Goal: Navigation & Orientation: Find specific page/section

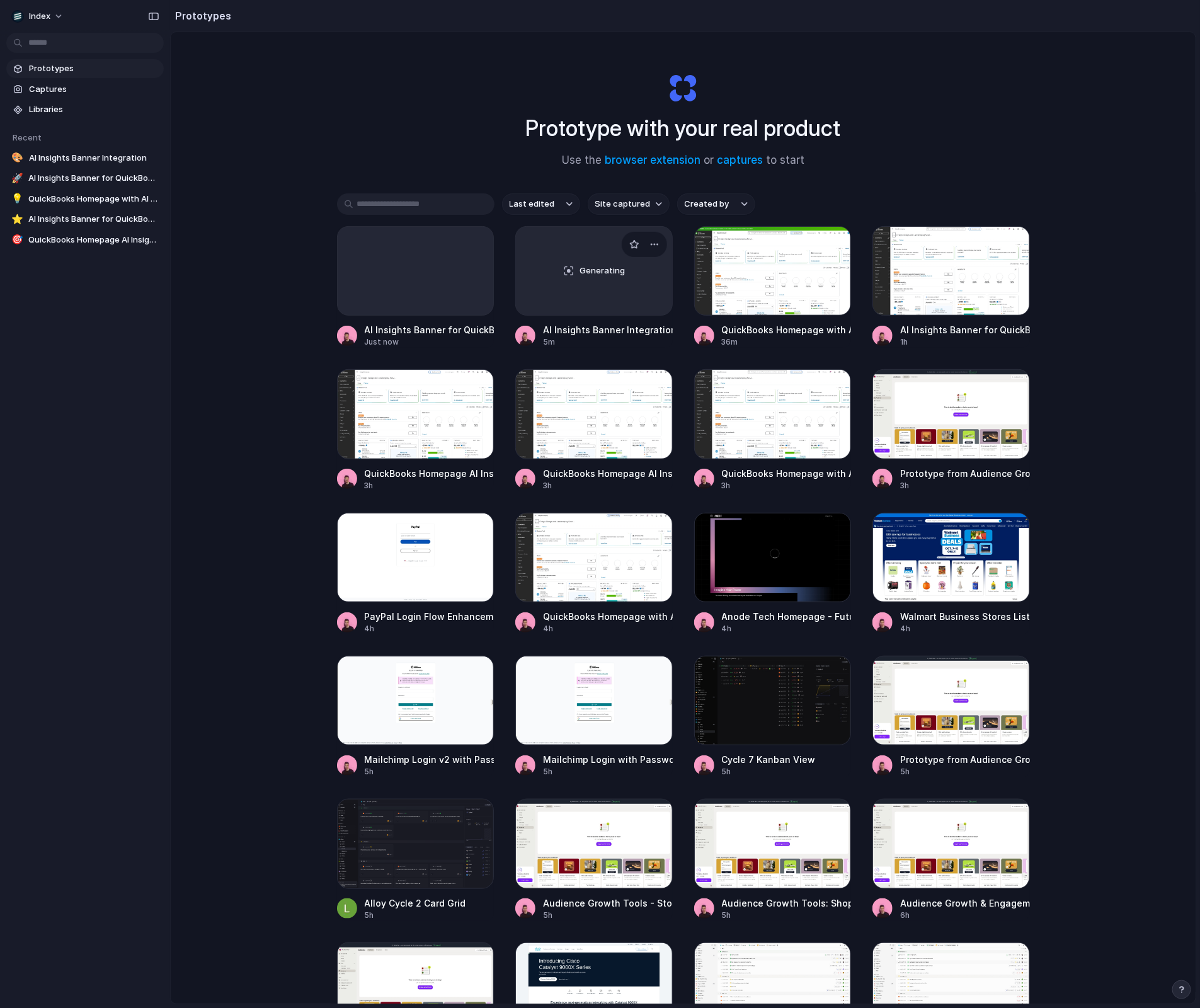
click at [598, 285] on div "Generating" at bounding box center [594, 271] width 157 height 88
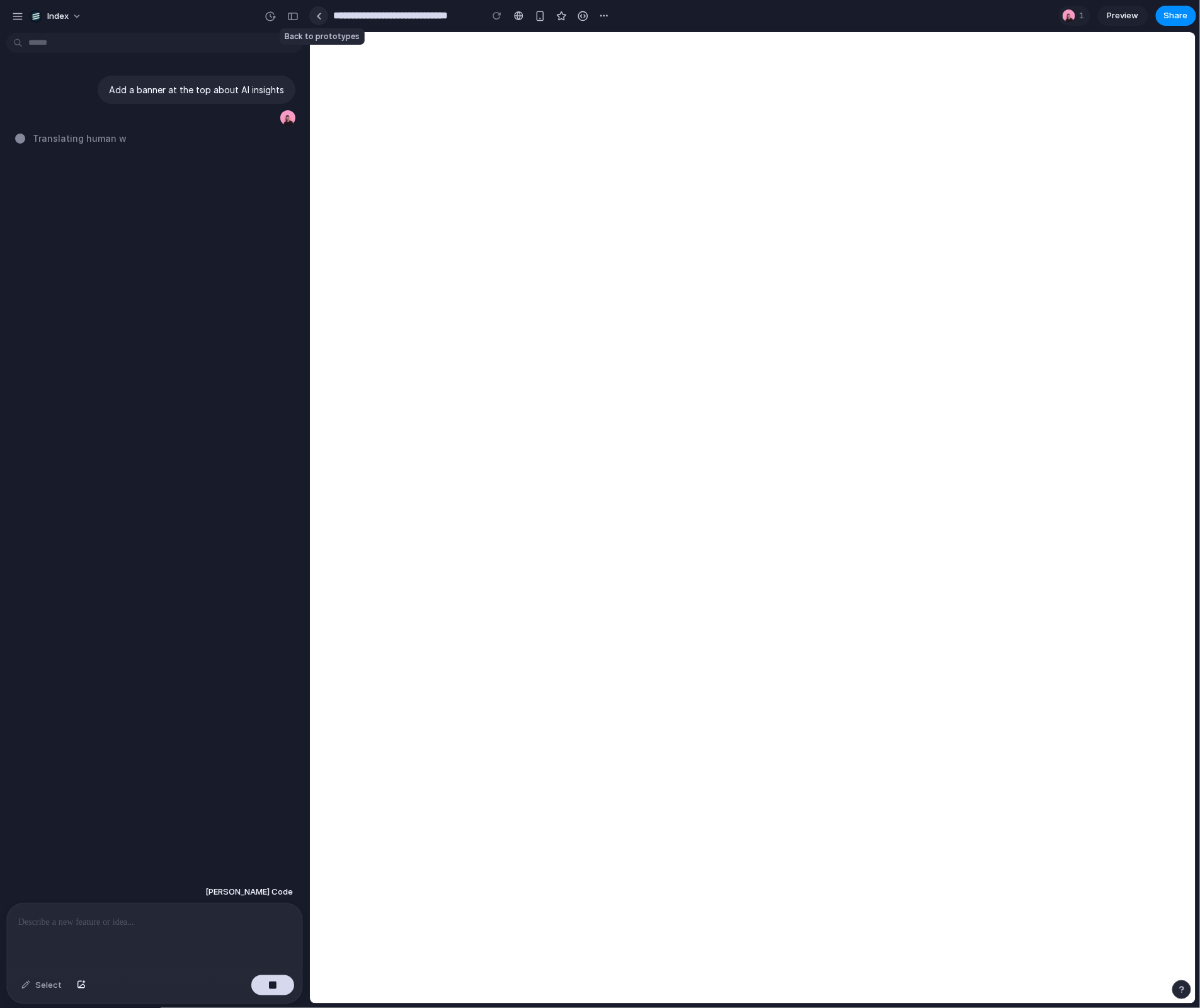
click at [317, 15] on div at bounding box center [319, 16] width 6 height 7
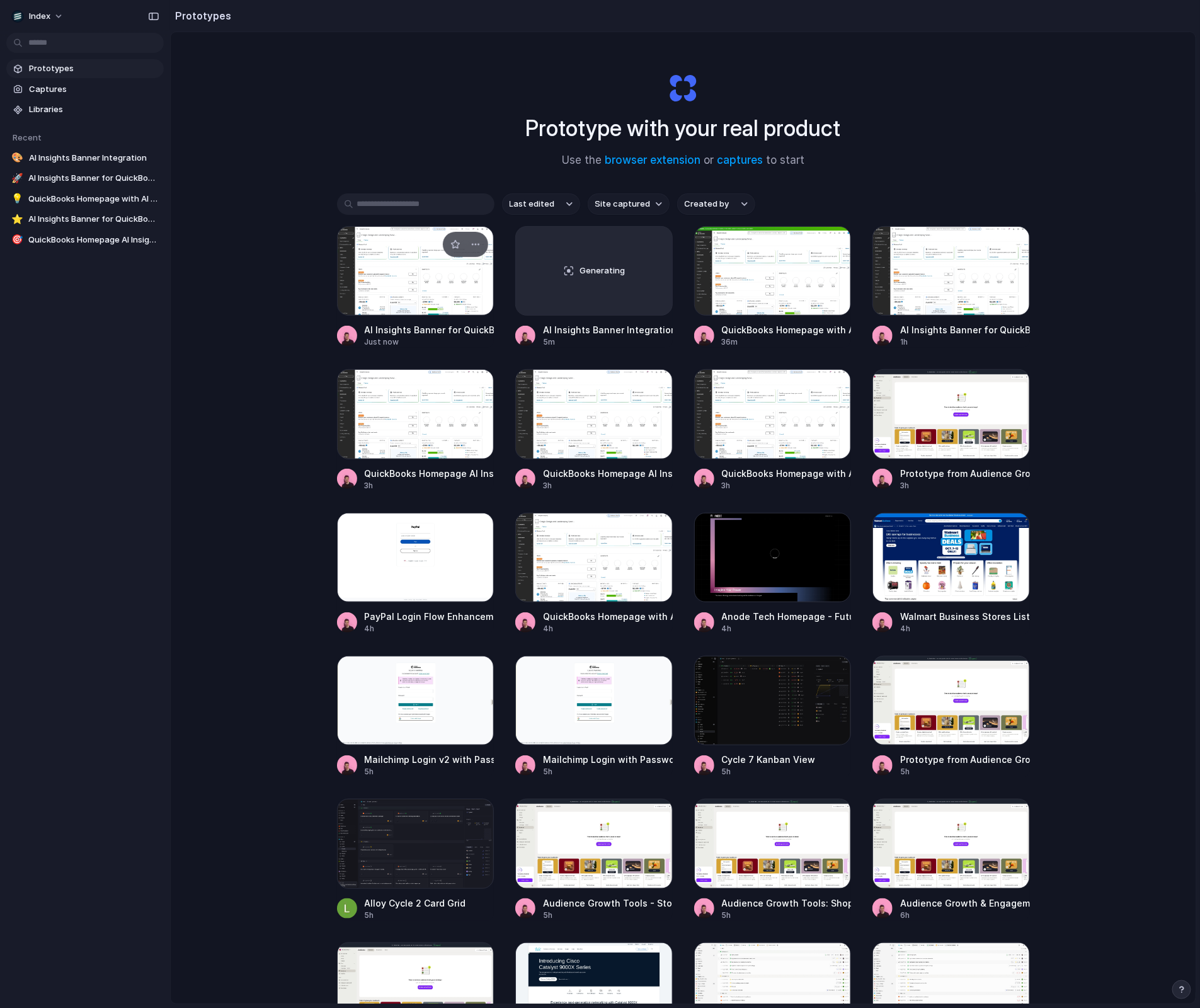
click at [421, 296] on div at bounding box center [416, 271] width 157 height 90
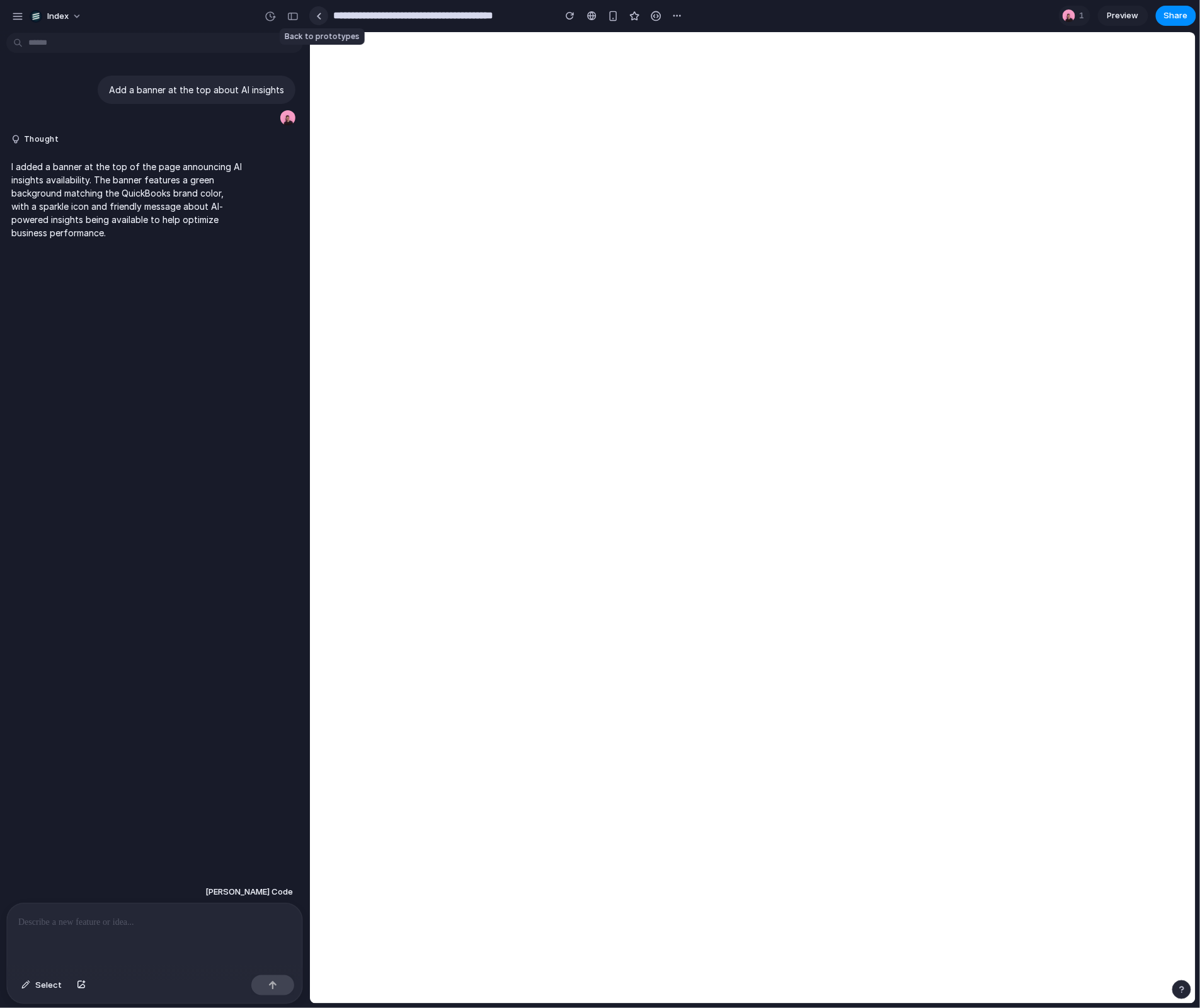
click at [317, 13] on div at bounding box center [319, 16] width 6 height 7
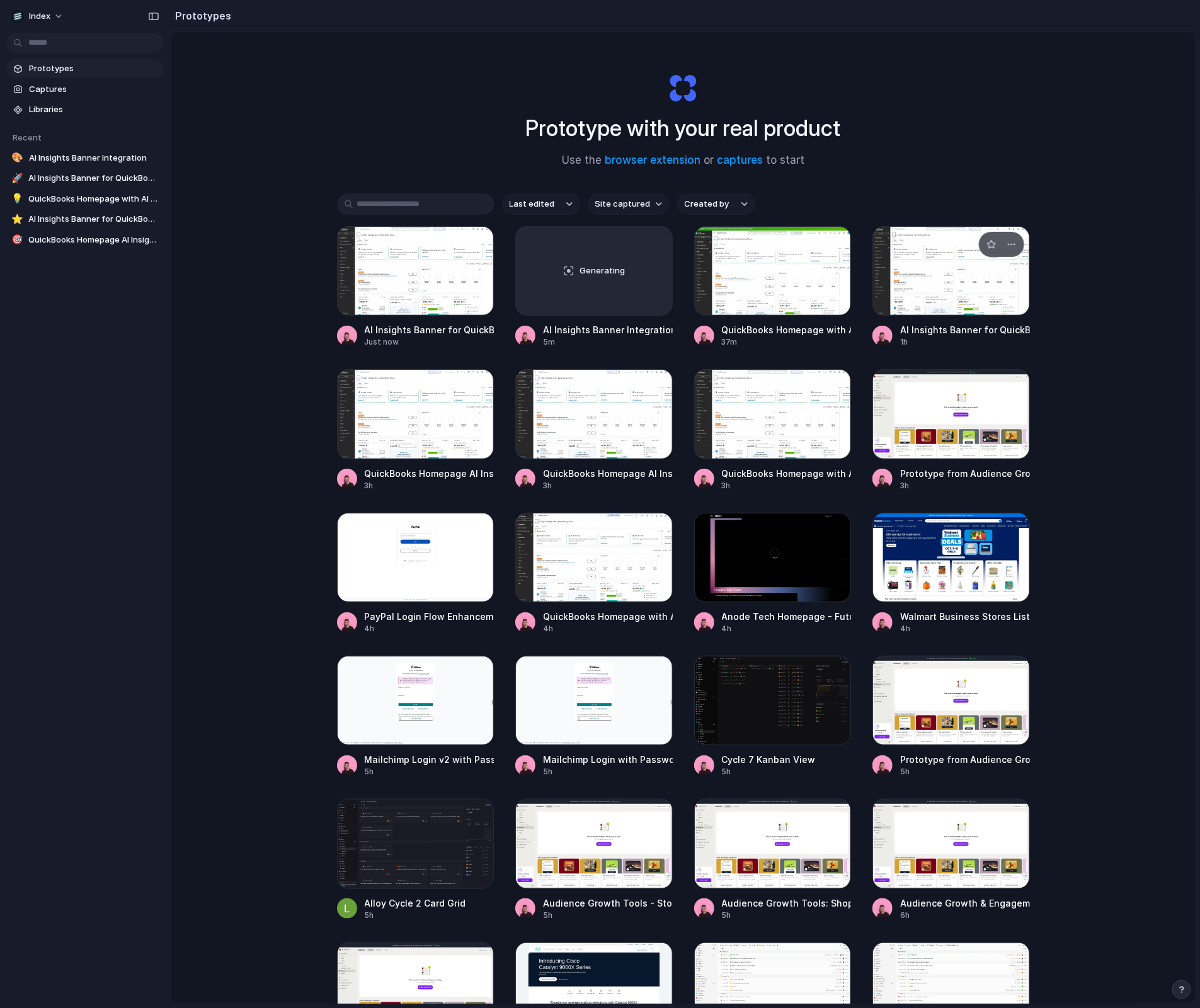
click at [943, 295] on div at bounding box center [951, 271] width 157 height 90
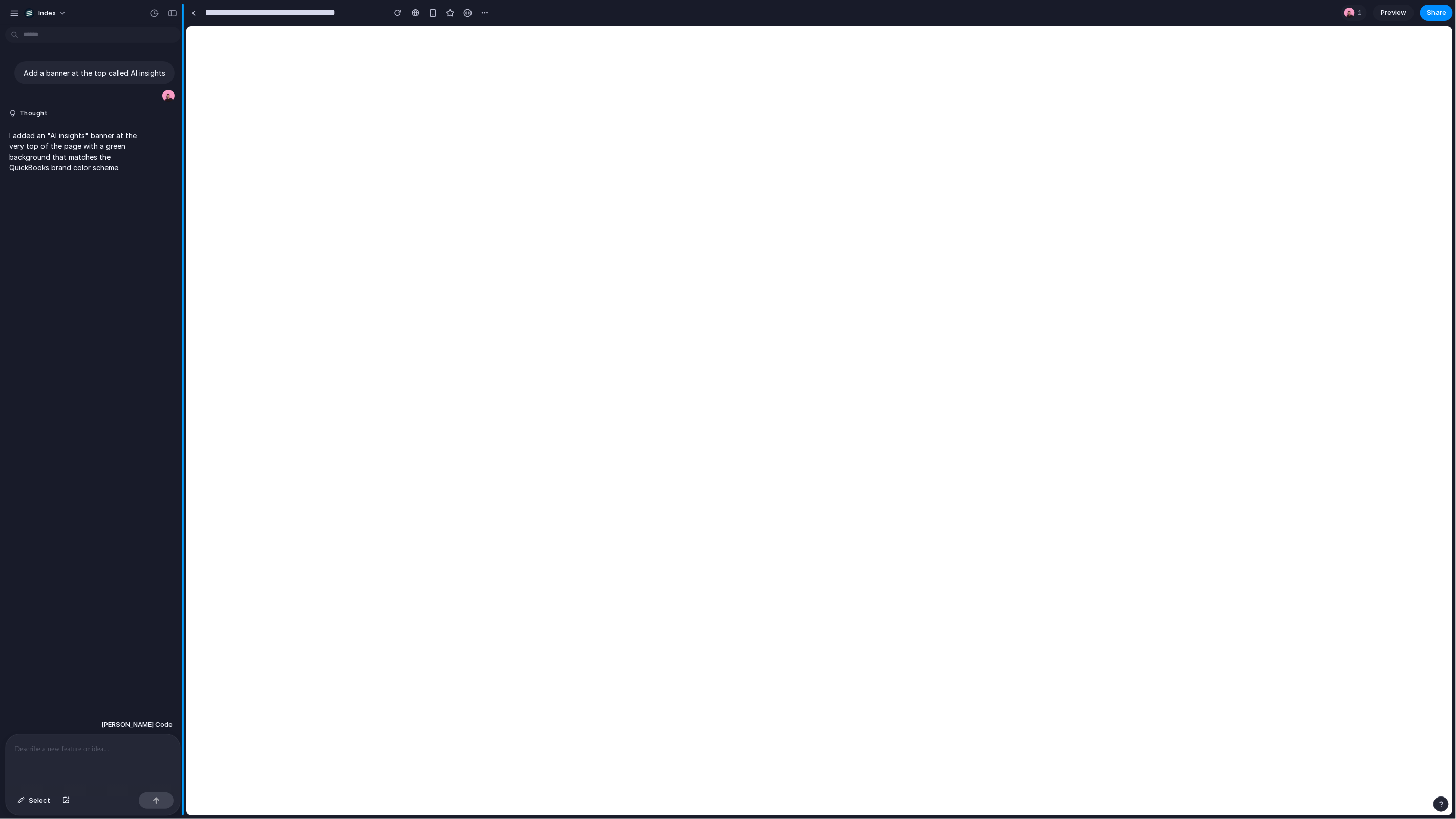
drag, startPoint x: 249, startPoint y: 483, endPoint x: 186, endPoint y: 466, distance: 65.3
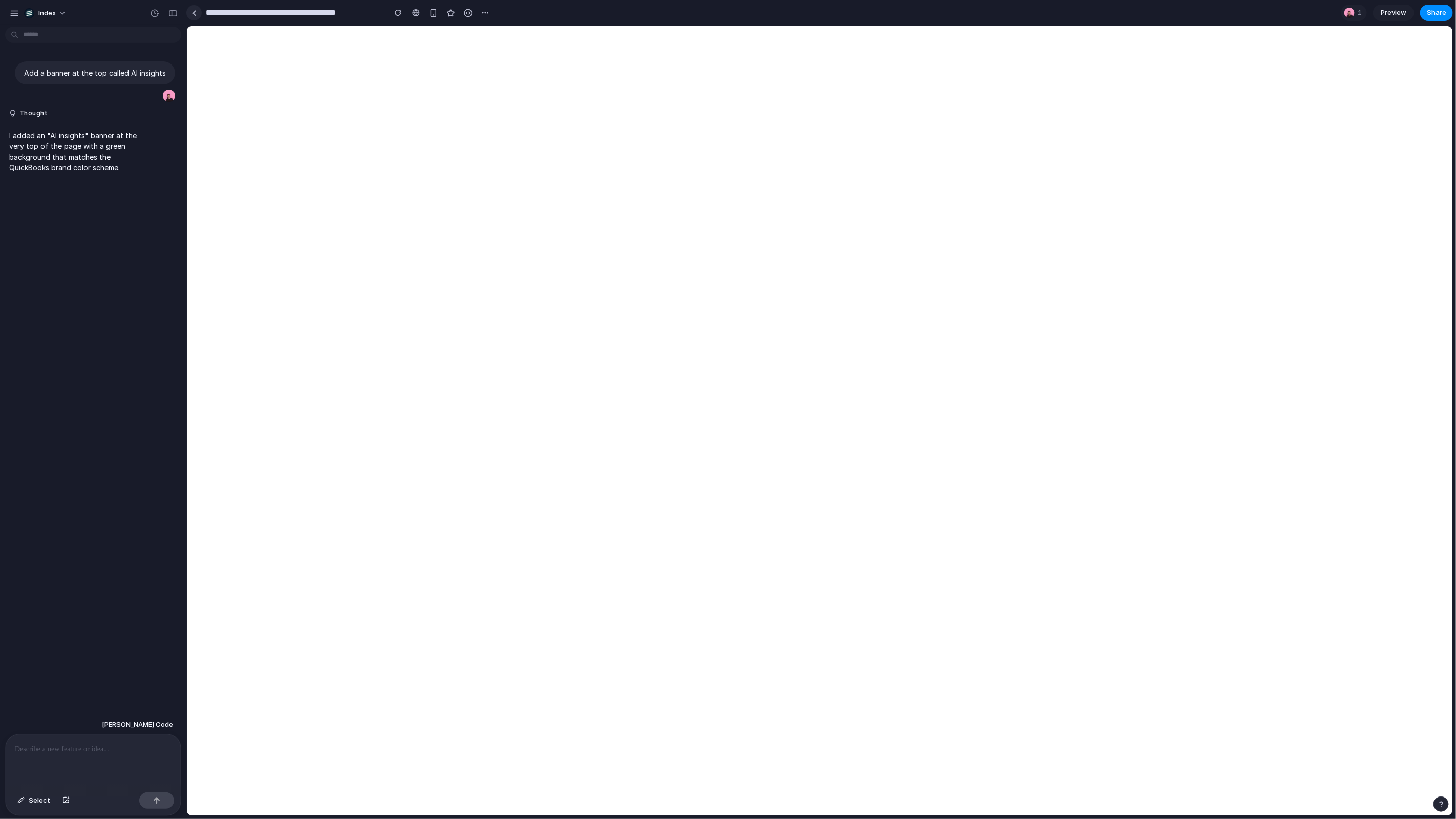
click at [199, 14] on link at bounding box center [194, 12] width 15 height 15
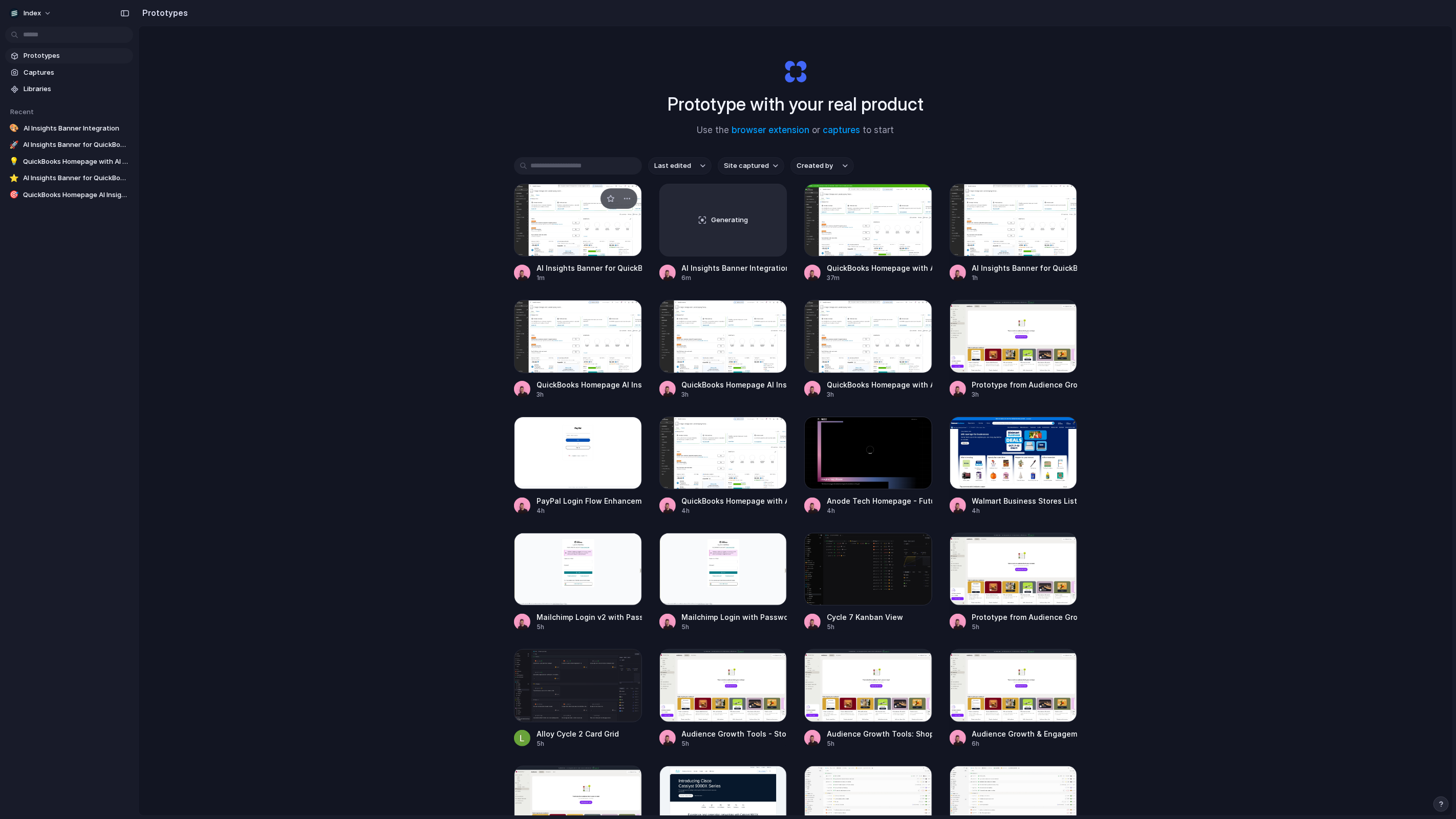
click at [587, 208] on div at bounding box center [578, 220] width 128 height 73
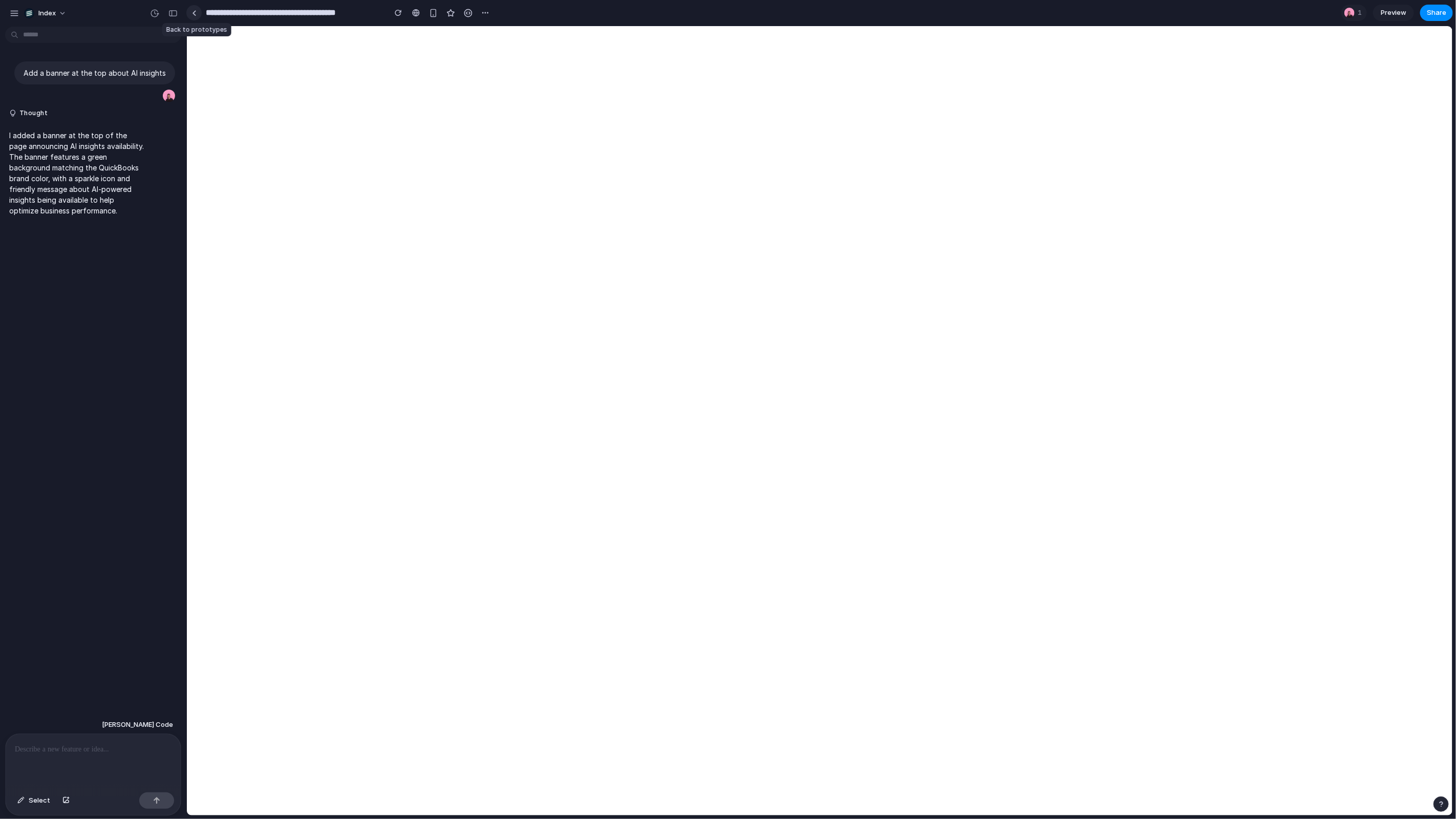
click at [190, 14] on link at bounding box center [194, 12] width 15 height 15
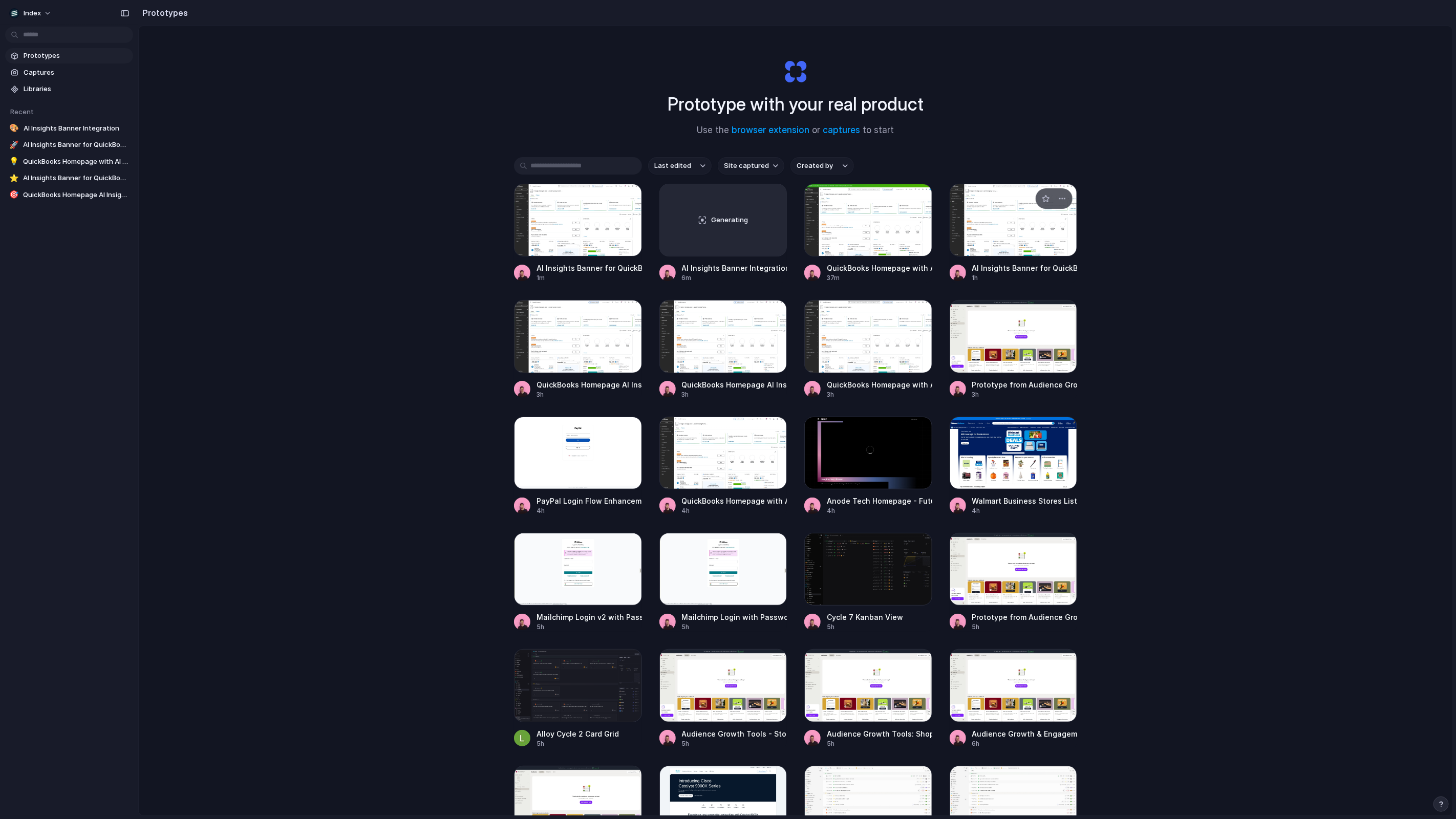
click at [975, 218] on div at bounding box center [1013, 220] width 128 height 73
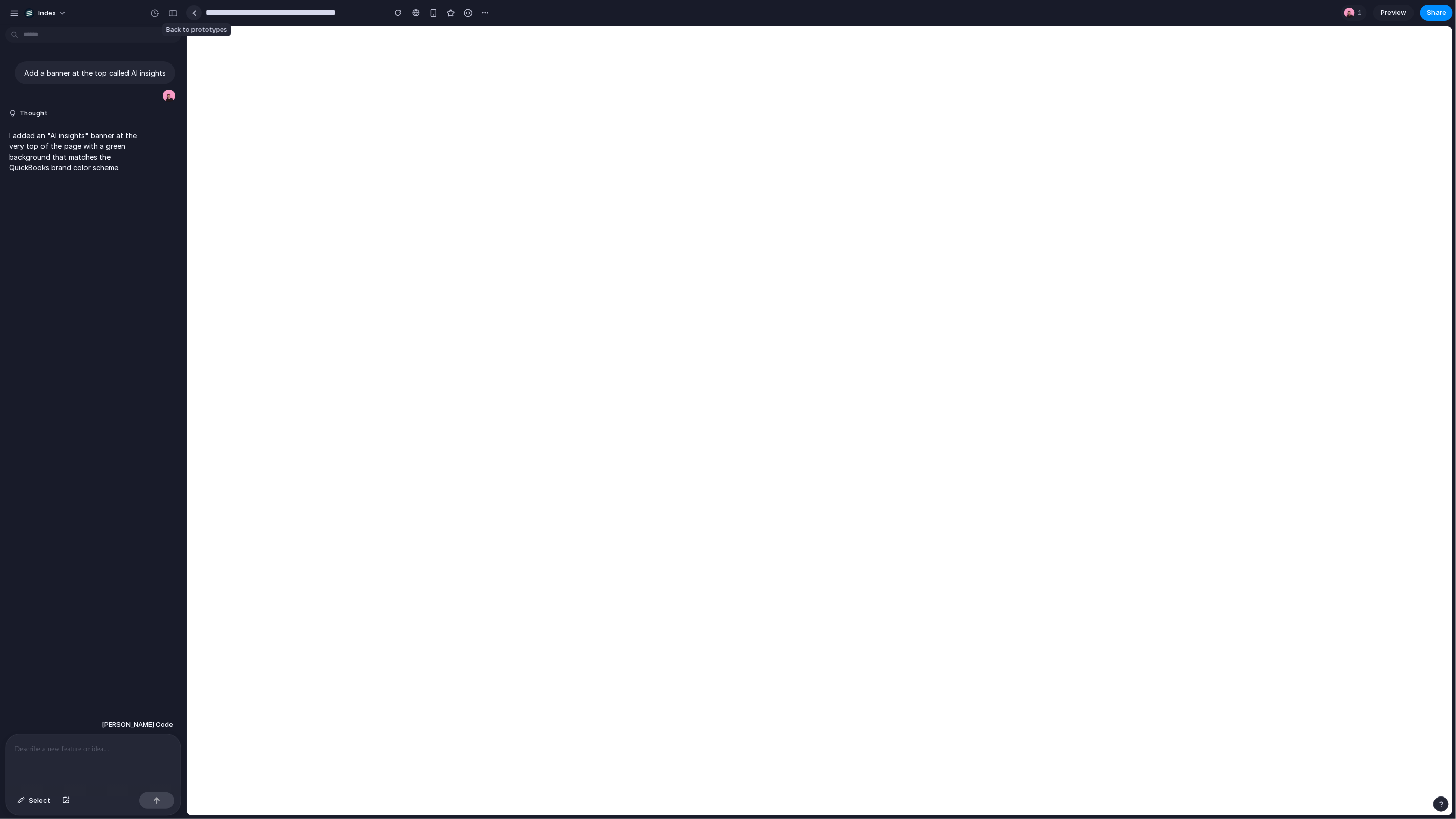
click at [193, 15] on div at bounding box center [194, 13] width 5 height 6
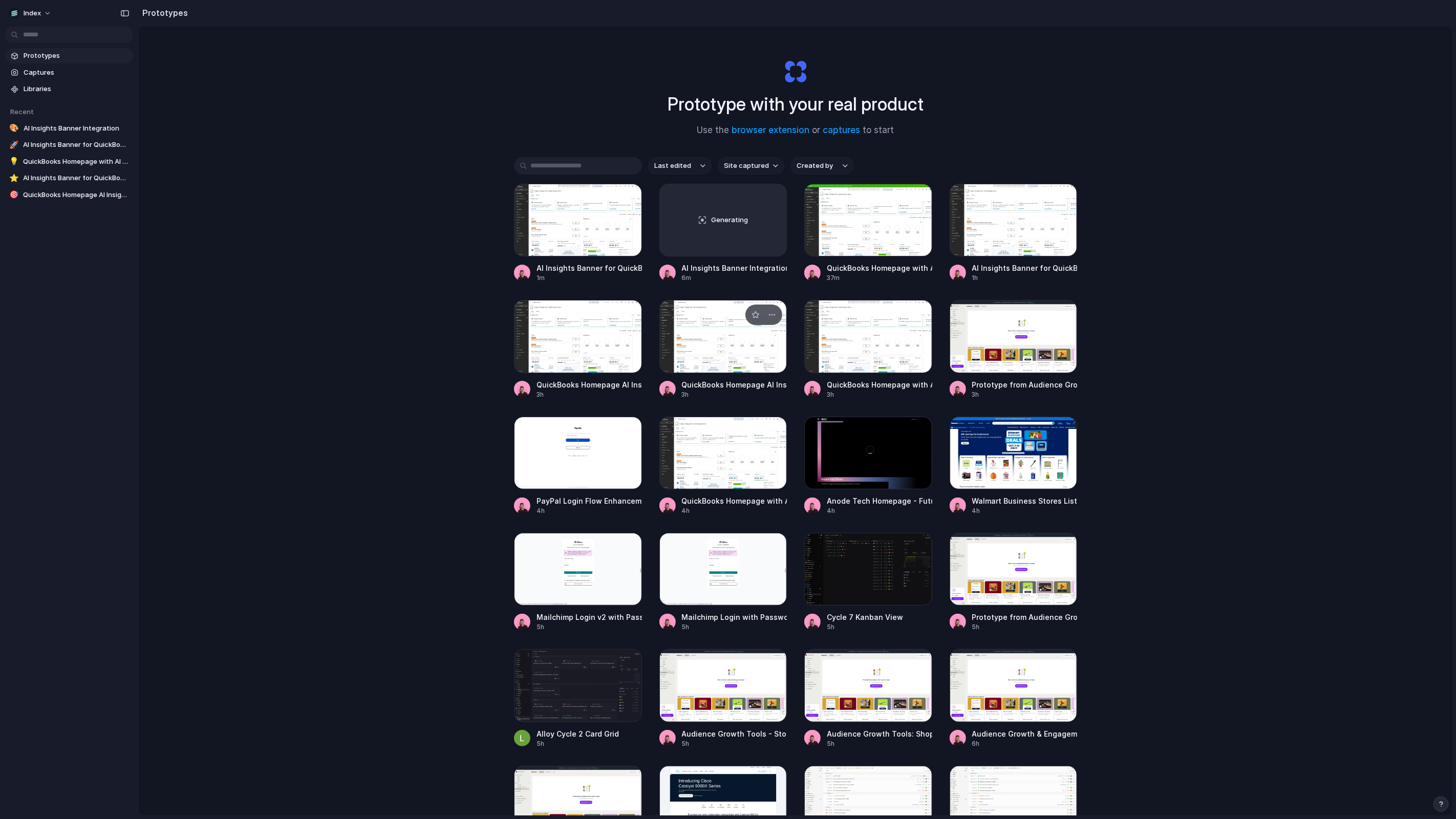
click at [697, 358] on div at bounding box center [723, 336] width 128 height 73
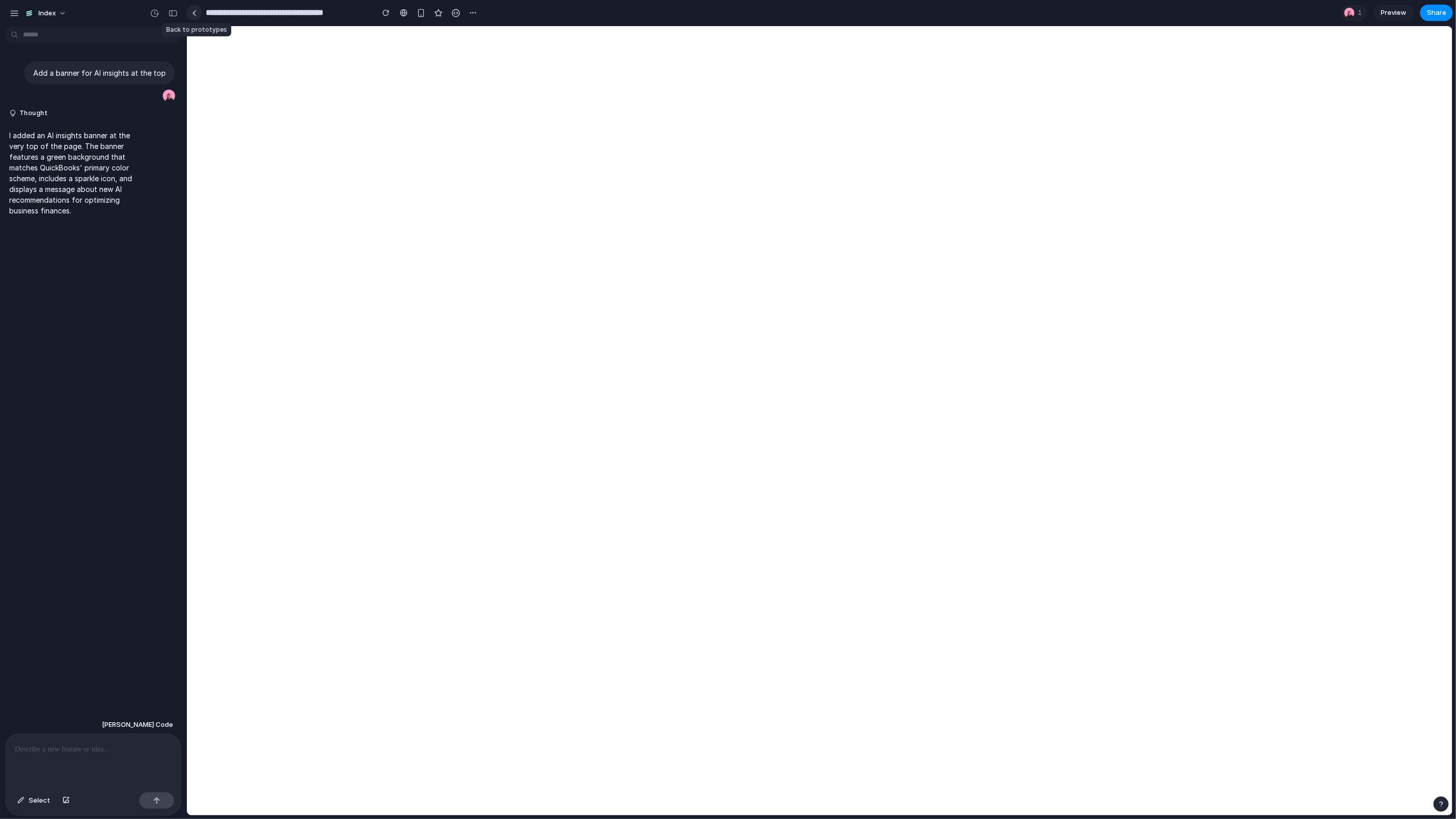
click at [197, 11] on link at bounding box center [194, 12] width 15 height 15
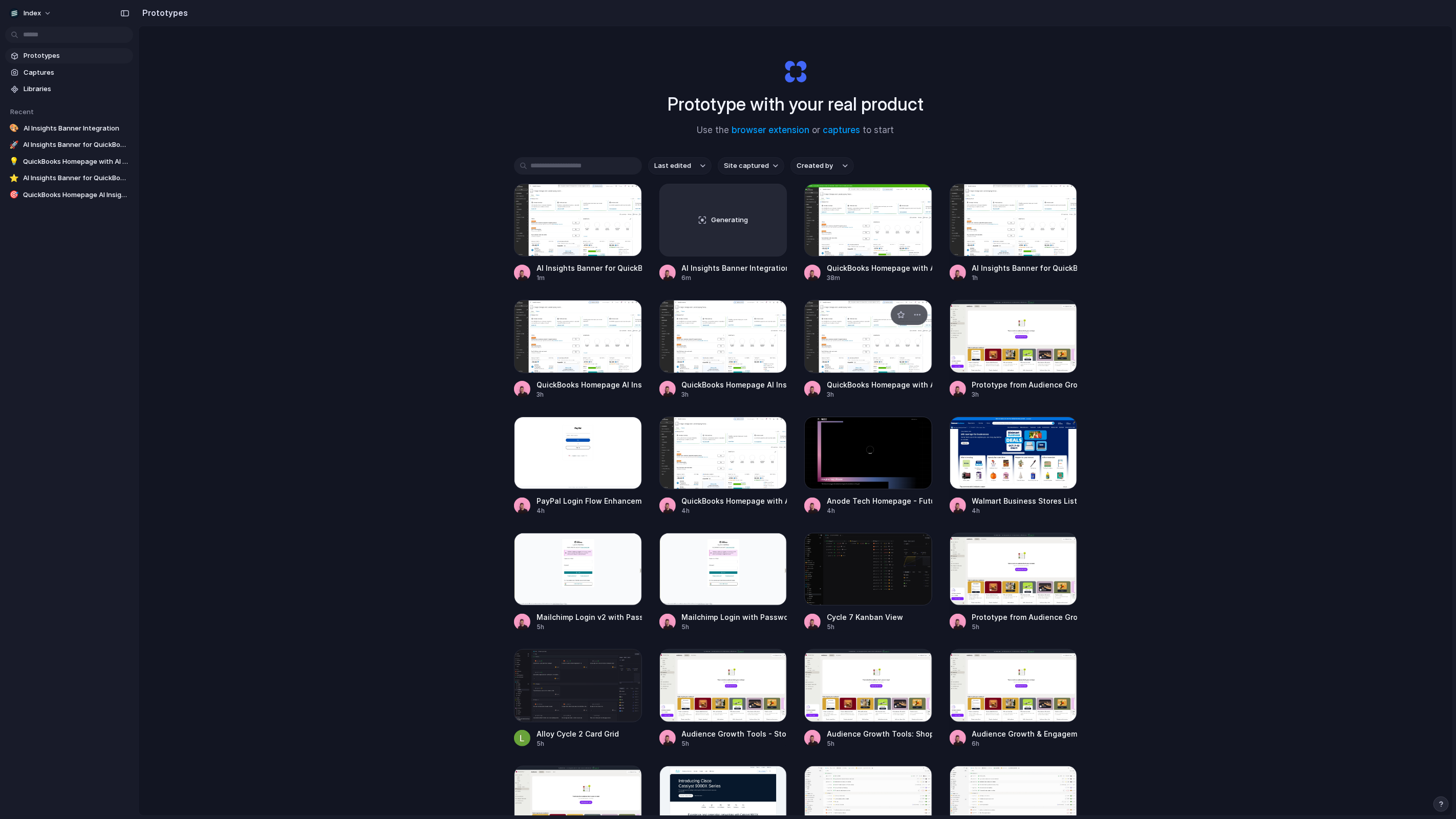
click at [924, 369] on div at bounding box center [868, 336] width 128 height 73
